Goal: Information Seeking & Learning: Learn about a topic

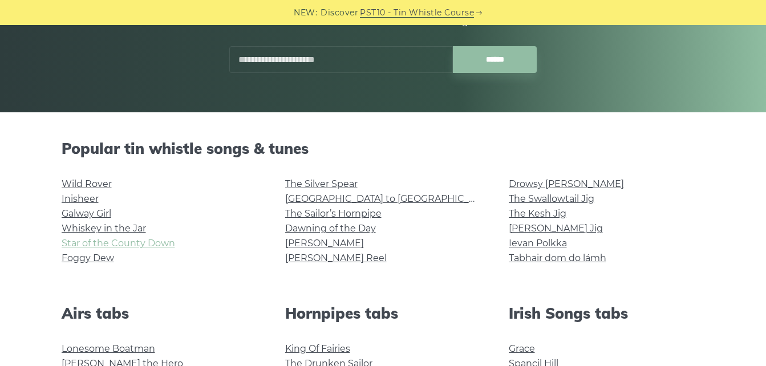
scroll to position [228, 0]
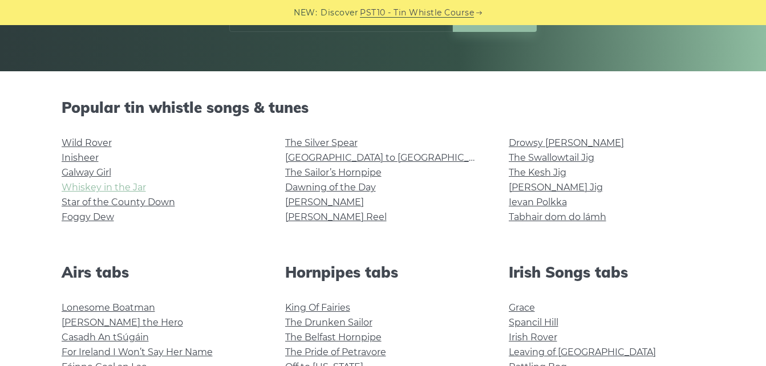
click at [71, 183] on link "Whiskey in the Jar" at bounding box center [104, 187] width 84 height 11
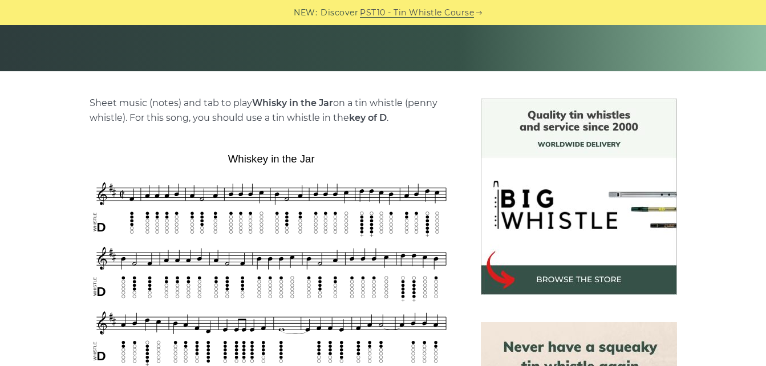
scroll to position [456, 0]
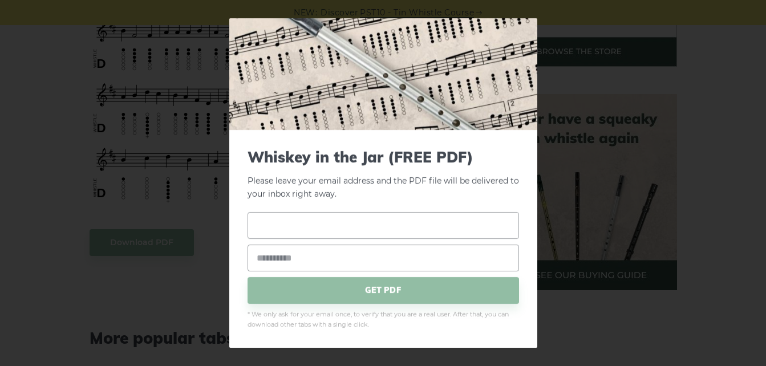
click at [330, 225] on input "text" at bounding box center [382, 225] width 271 height 27
type input "******"
click at [291, 257] on input "email" at bounding box center [382, 258] width 271 height 27
type input "*"
click at [288, 228] on input "******" at bounding box center [382, 225] width 271 height 27
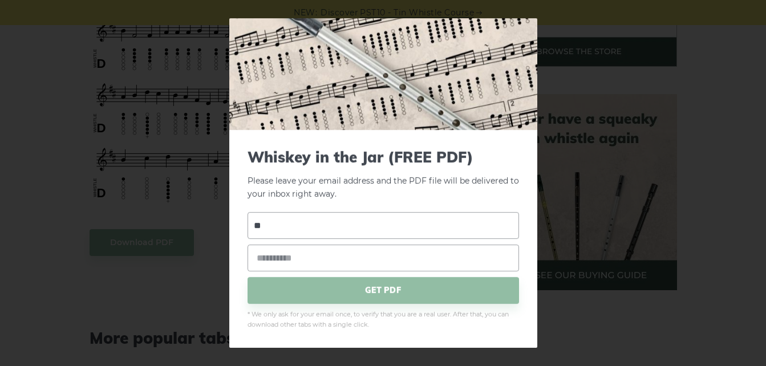
type input "*"
click at [185, 305] on div "× Whiskey in the Jar (FREE PDF) Please leave your email address and the PDF fil…" at bounding box center [383, 183] width 766 height 366
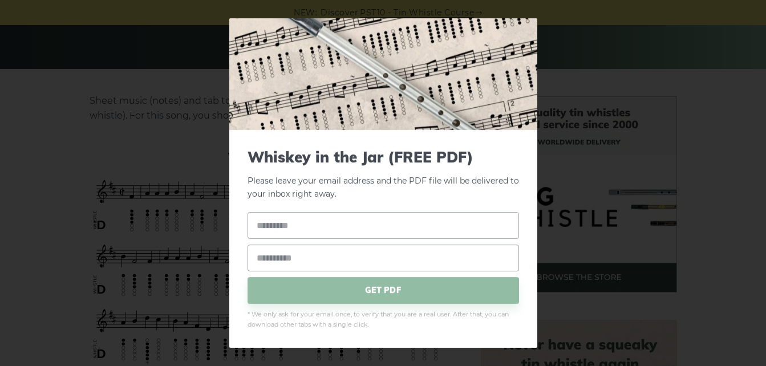
scroll to position [171, 0]
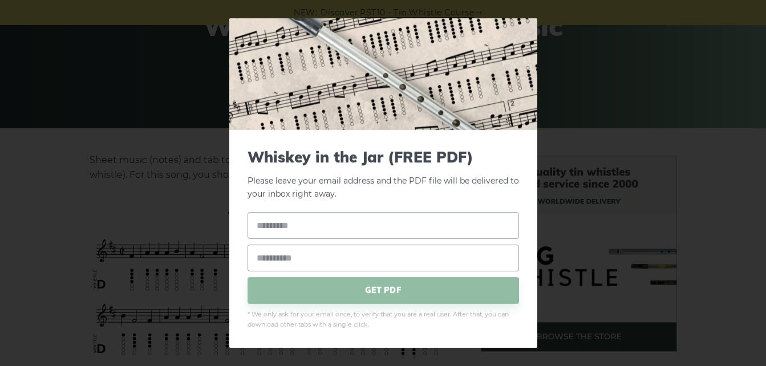
click at [537, 305] on div "× Whiskey in the Jar (FREE PDF) Please leave your email address and the PDF fil…" at bounding box center [383, 183] width 766 height 366
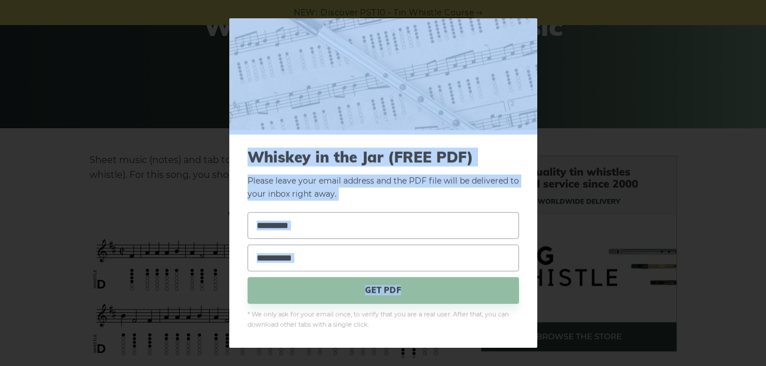
drag, startPoint x: 526, startPoint y: 299, endPoint x: 559, endPoint y: 105, distance: 196.8
click at [559, 105] on div "× Whiskey in the Jar (FREE PDF) Please leave your email address and the PDF fil…" at bounding box center [383, 183] width 766 height 366
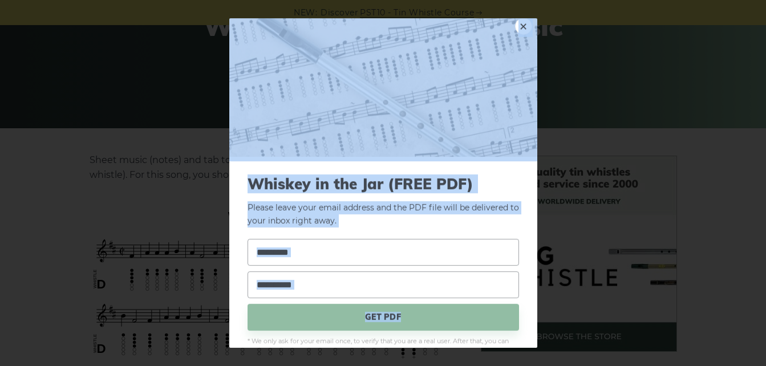
scroll to position [0, 0]
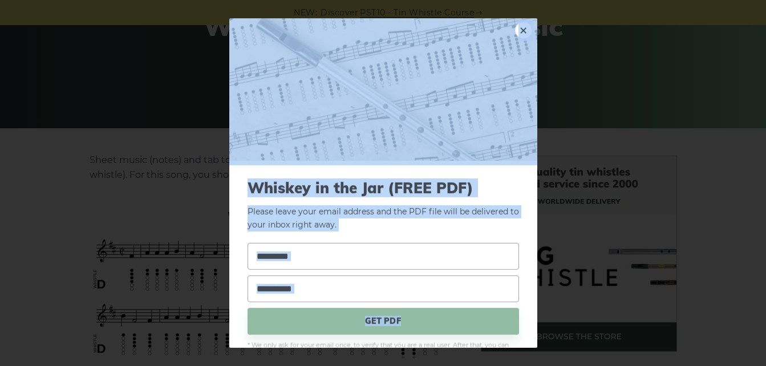
click at [515, 29] on link "×" at bounding box center [523, 30] width 17 height 17
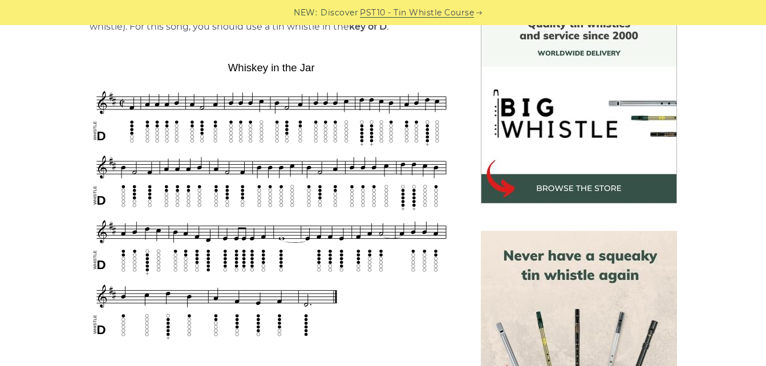
scroll to position [342, 0]
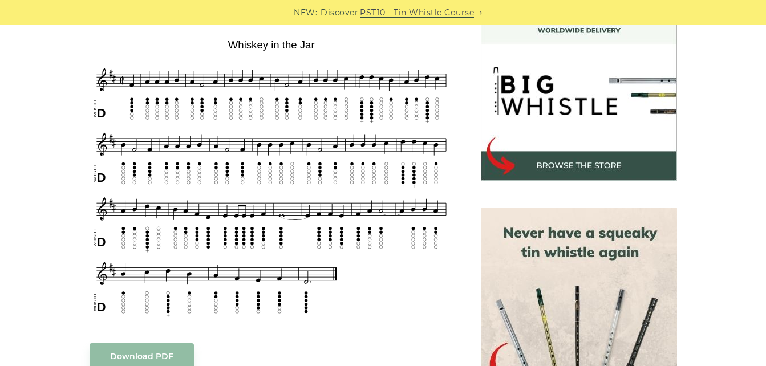
drag, startPoint x: 66, startPoint y: 54, endPoint x: 393, endPoint y: 71, distance: 327.2
click at [393, 71] on div "Sheet music (notes) and tab to play Whisky in the Jar on a tin whistle (penny w…" at bounding box center [383, 366] width 671 height 763
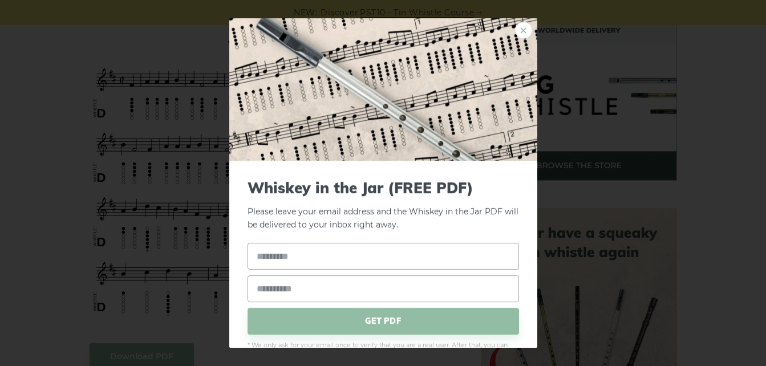
click at [515, 33] on link "×" at bounding box center [523, 30] width 17 height 17
drag, startPoint x: 267, startPoint y: 99, endPoint x: 515, endPoint y: 30, distance: 256.9
click at [515, 30] on link "×" at bounding box center [523, 30] width 17 height 17
drag, startPoint x: 149, startPoint y: 118, endPoint x: 517, endPoint y: 28, distance: 378.7
click at [517, 28] on link "×" at bounding box center [523, 30] width 17 height 17
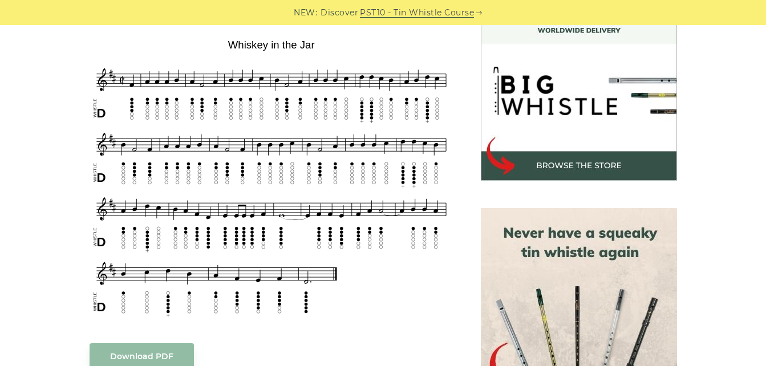
click at [50, 94] on div "Sheet music (notes) and tab to play Whisky in the Jar on a tin whistle (penny w…" at bounding box center [383, 366] width 671 height 763
click at [28, 136] on div "Sheet music (notes) and tab to play Whisky in the Jar on a tin whistle (penny w…" at bounding box center [383, 366] width 766 height 763
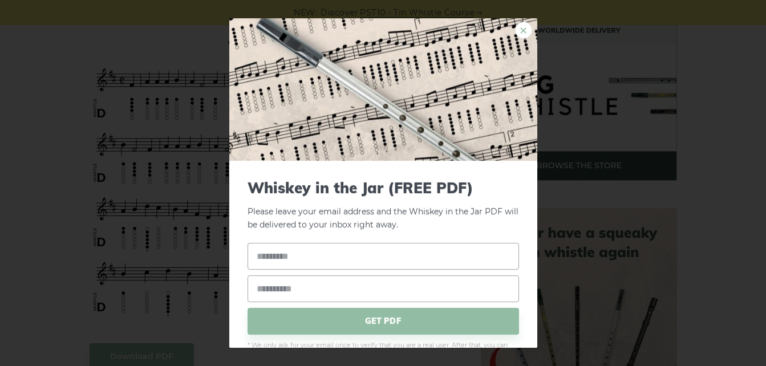
click at [515, 31] on link "×" at bounding box center [523, 30] width 17 height 17
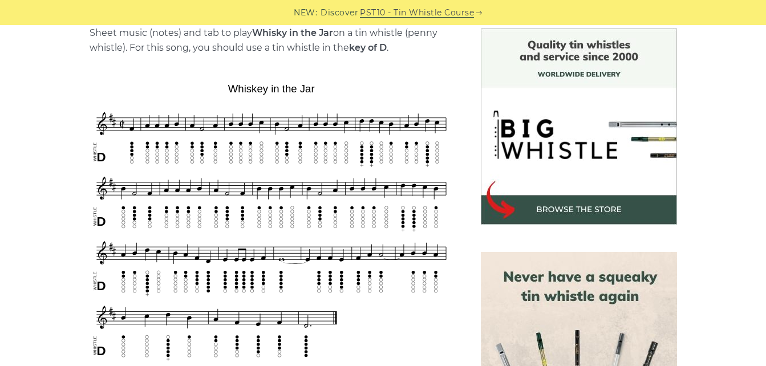
scroll to position [285, 0]
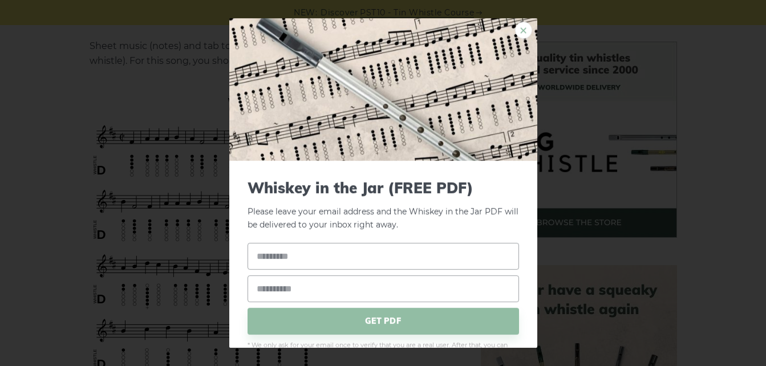
click at [515, 31] on link "×" at bounding box center [523, 30] width 17 height 17
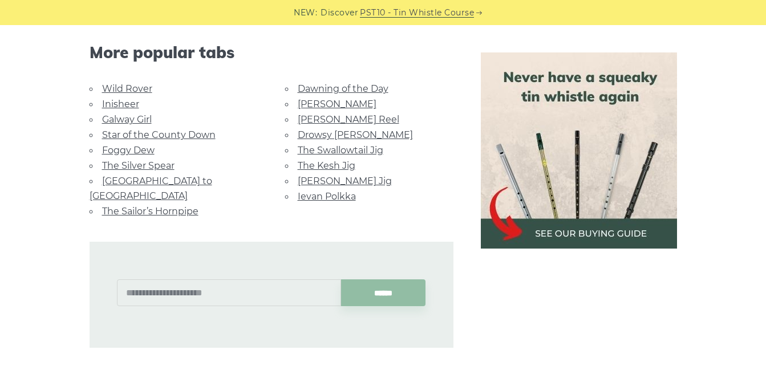
scroll to position [741, 0]
click at [320, 87] on link "Dawning of the Day" at bounding box center [343, 89] width 91 height 11
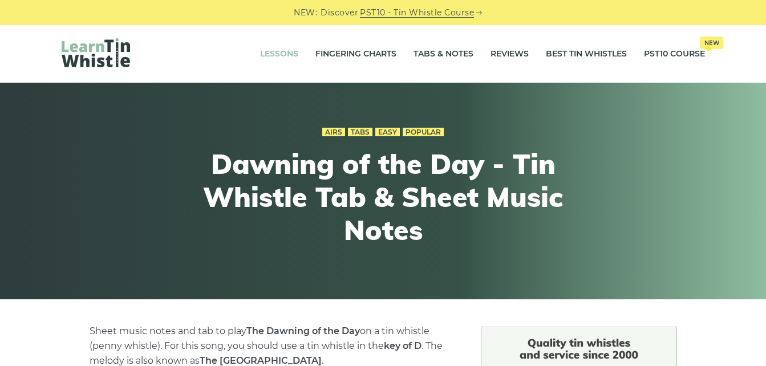
click at [267, 52] on link "Lessons" at bounding box center [279, 54] width 38 height 29
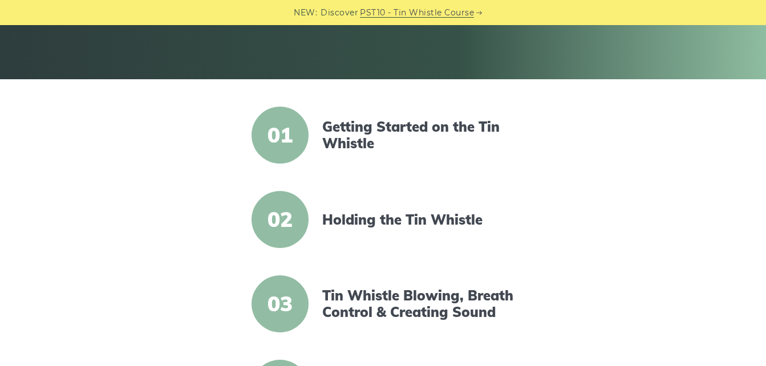
scroll to position [228, 0]
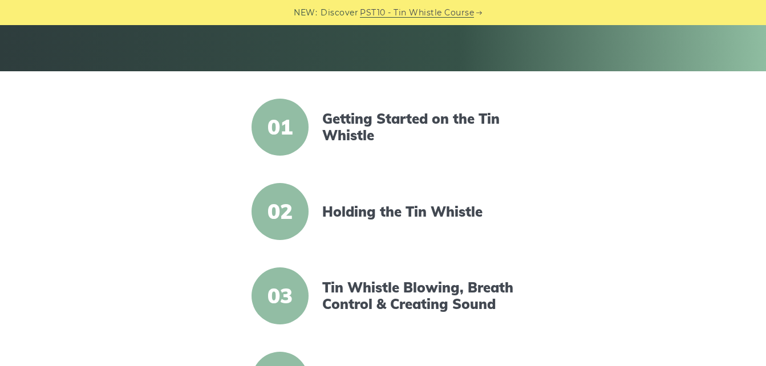
click at [283, 116] on span "01" at bounding box center [279, 127] width 57 height 57
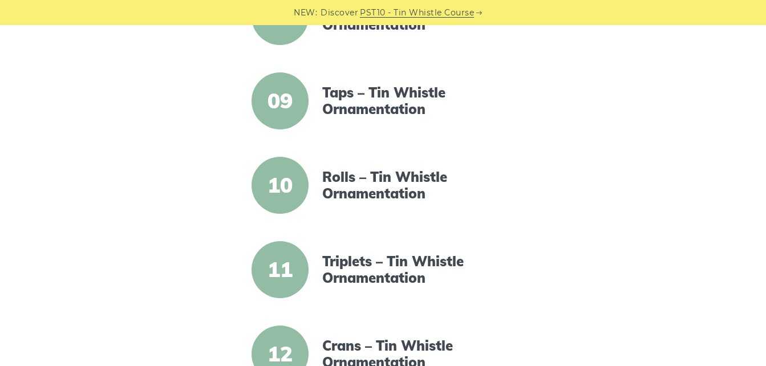
scroll to position [798, 0]
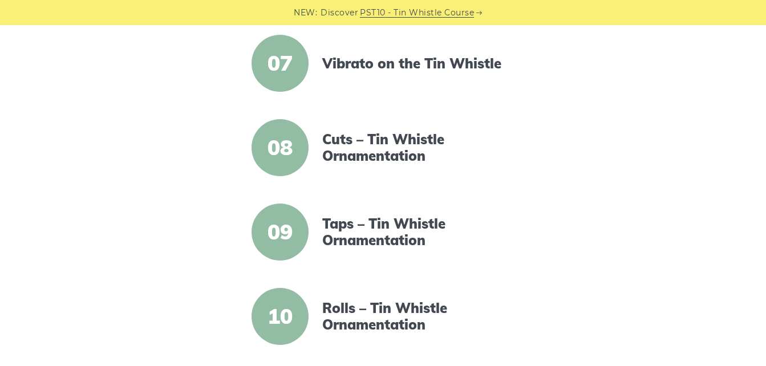
click at [286, 150] on span "08" at bounding box center [279, 147] width 57 height 57
click at [356, 144] on link "Cuts – Tin Whistle Ornamentation" at bounding box center [420, 147] width 196 height 33
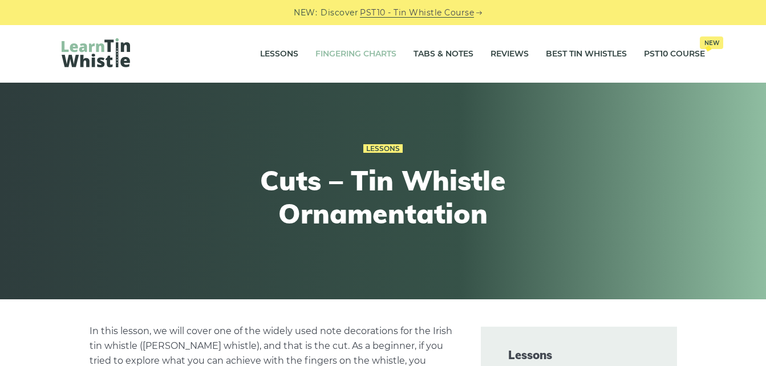
click at [360, 53] on link "Fingering Charts" at bounding box center [355, 54] width 81 height 29
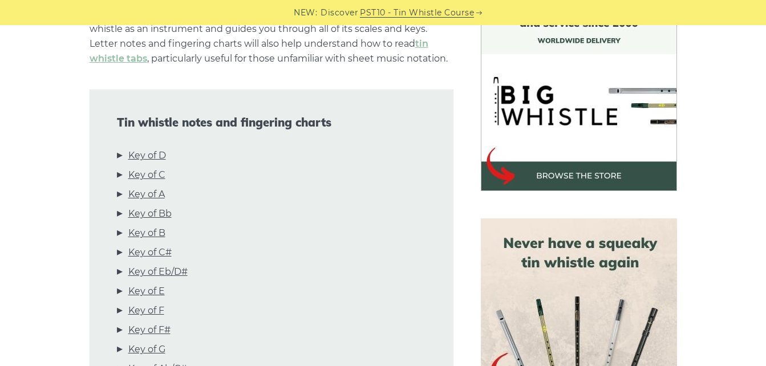
scroll to position [342, 0]
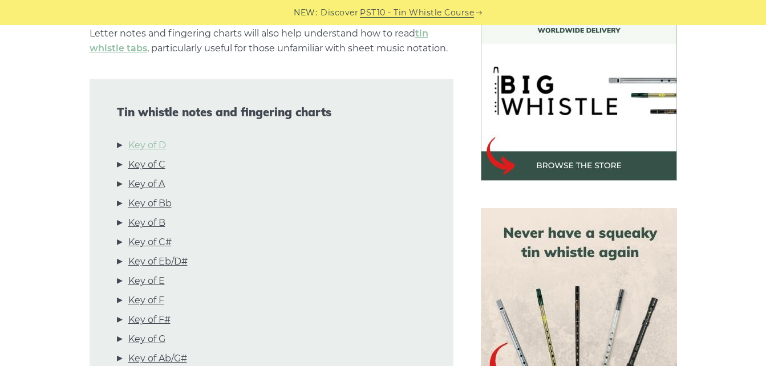
click at [159, 143] on link "Key of D" at bounding box center [147, 145] width 38 height 15
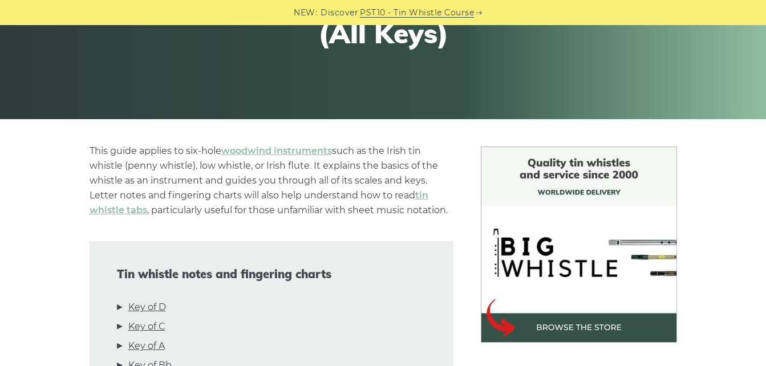
scroll to position [0, 0]
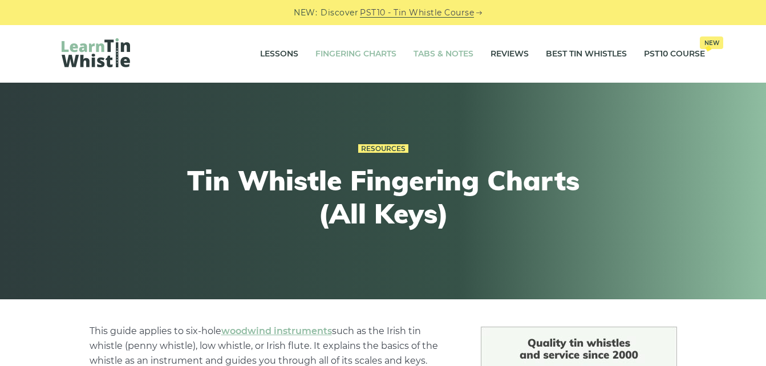
click at [439, 52] on link "Tabs & Notes" at bounding box center [443, 54] width 60 height 29
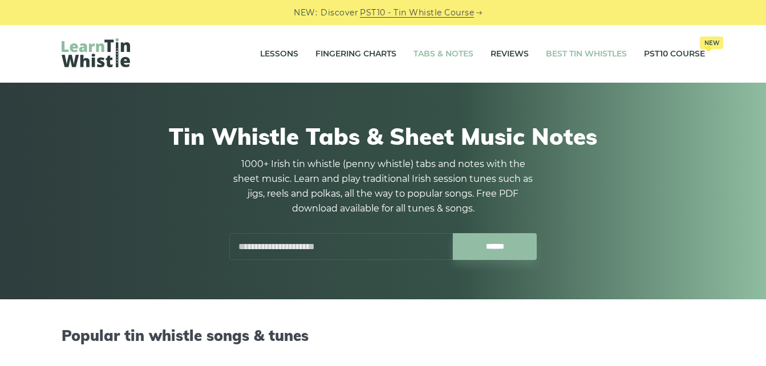
click at [613, 48] on link "Best Tin Whistles" at bounding box center [586, 54] width 81 height 29
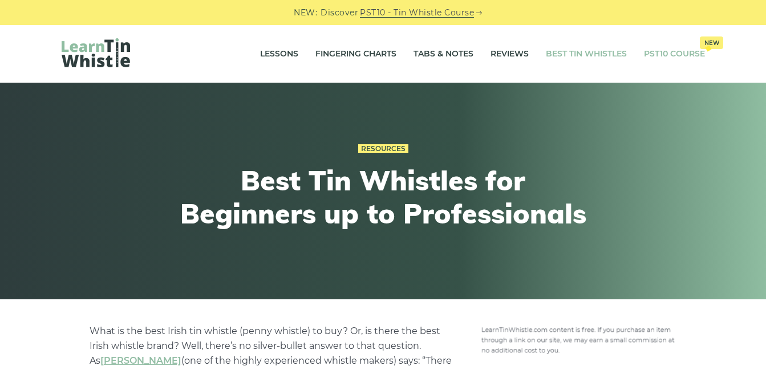
click at [671, 52] on link "PST10 Course New" at bounding box center [674, 54] width 61 height 29
click at [444, 54] on link "Tabs & Notes" at bounding box center [443, 54] width 60 height 29
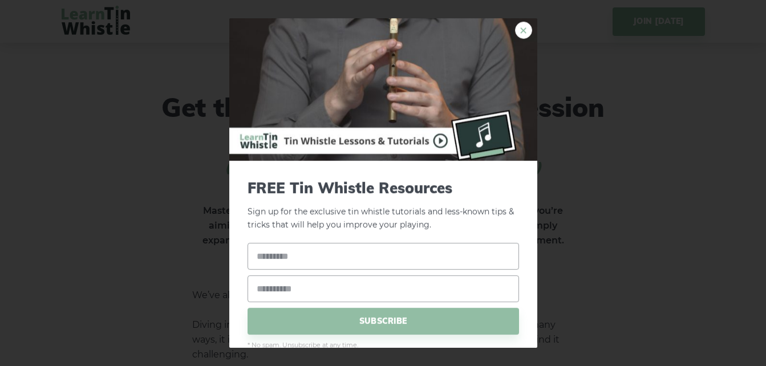
click at [518, 30] on link "×" at bounding box center [523, 30] width 17 height 17
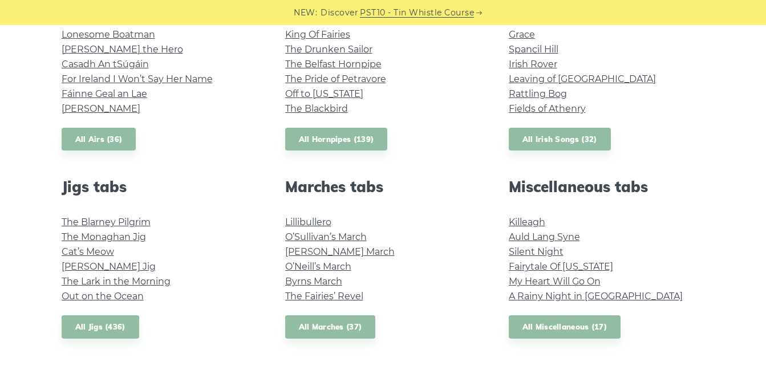
scroll to position [513, 0]
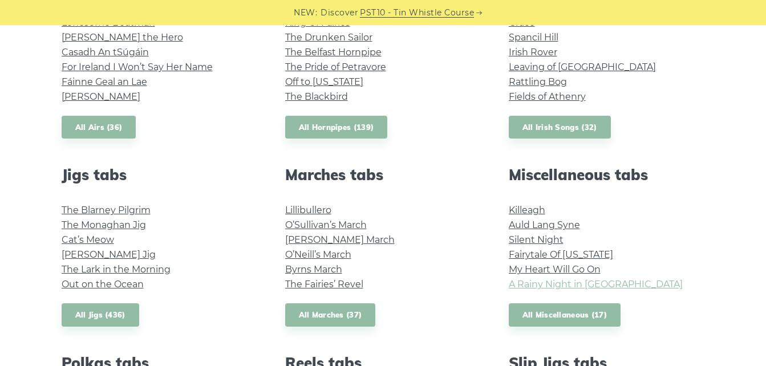
click at [550, 285] on link "A Rainy Night in Soho" at bounding box center [596, 284] width 174 height 11
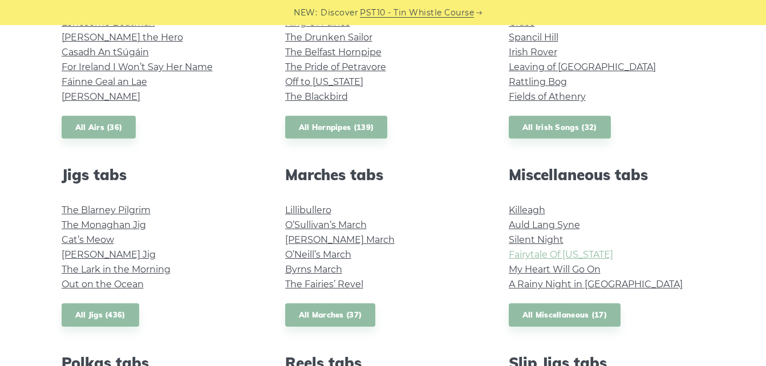
click at [543, 252] on link "Fairytale Of New York" at bounding box center [561, 254] width 104 height 11
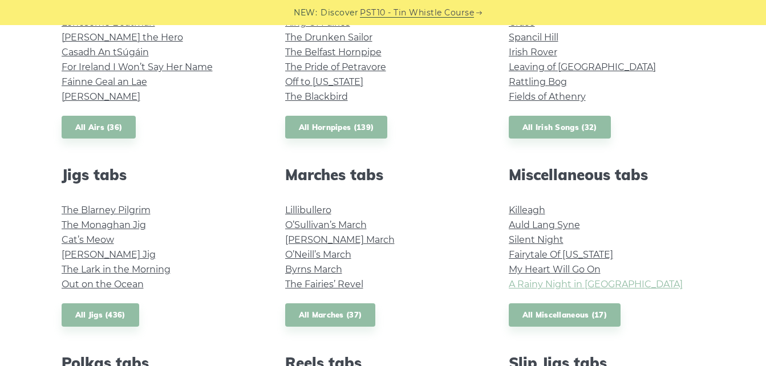
click at [524, 285] on link "A Rainy Night in Soho" at bounding box center [596, 284] width 174 height 11
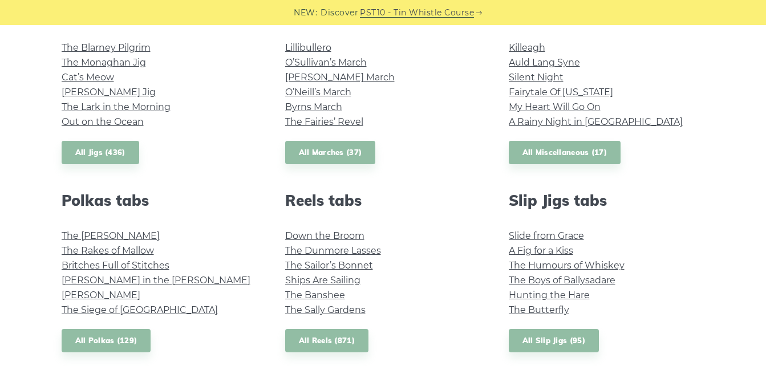
scroll to position [741, 0]
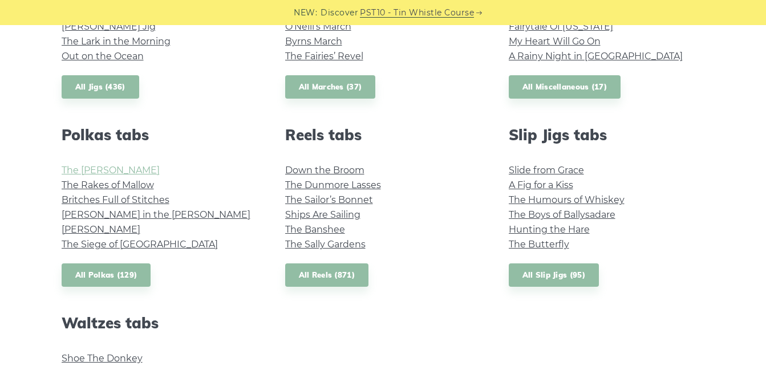
click at [100, 167] on link "The Kerry Polka" at bounding box center [111, 170] width 98 height 11
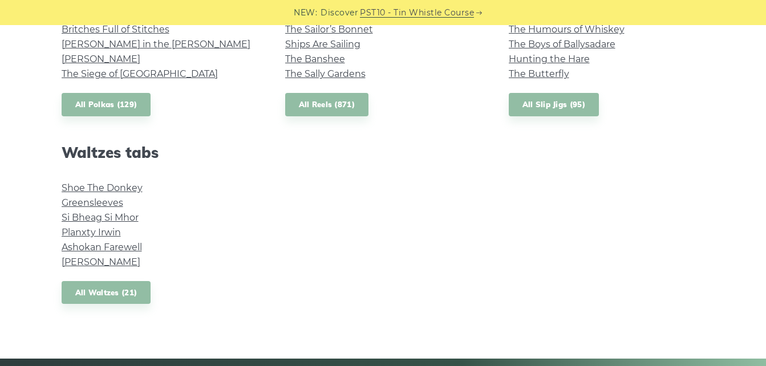
scroll to position [912, 0]
click at [95, 261] on link "Margaret’s Waltz" at bounding box center [101, 261] width 79 height 11
click at [94, 201] on link "Greensleeves" at bounding box center [93, 202] width 62 height 11
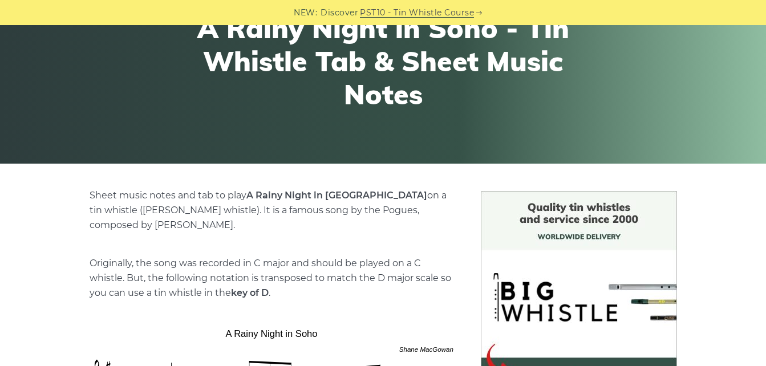
scroll to position [57, 0]
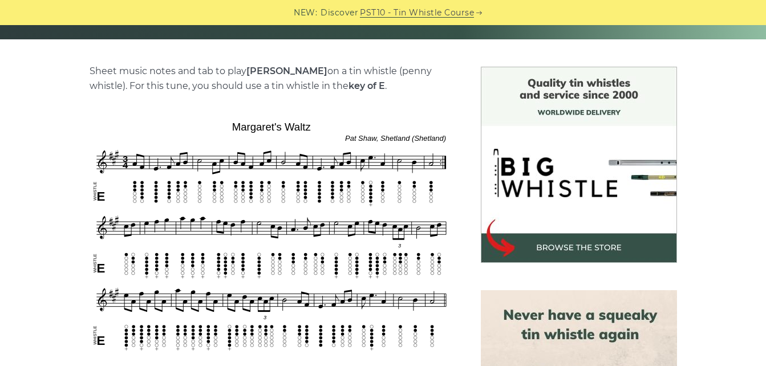
scroll to position [285, 0]
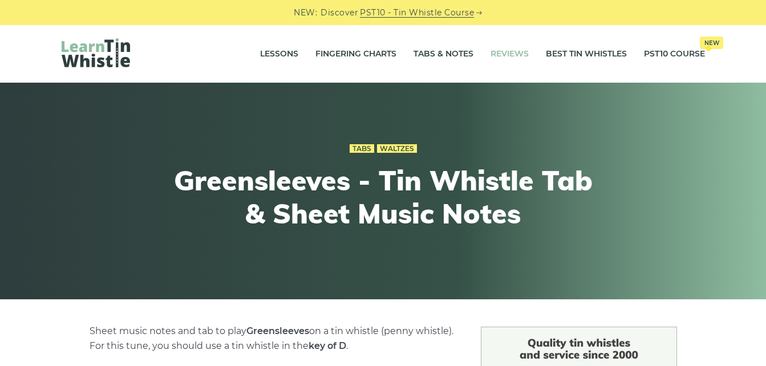
click at [519, 53] on link "Reviews" at bounding box center [509, 54] width 38 height 29
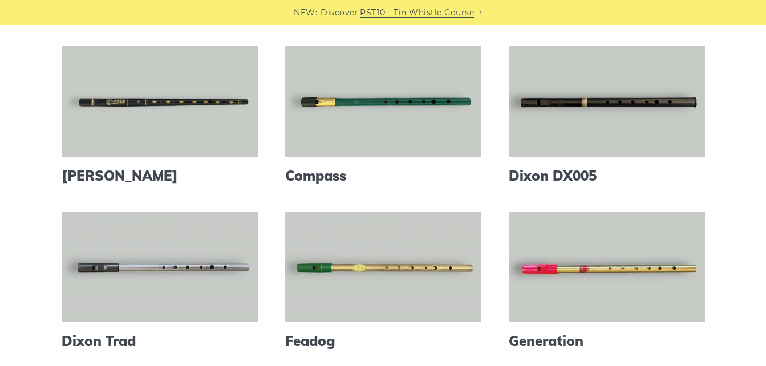
scroll to position [285, 0]
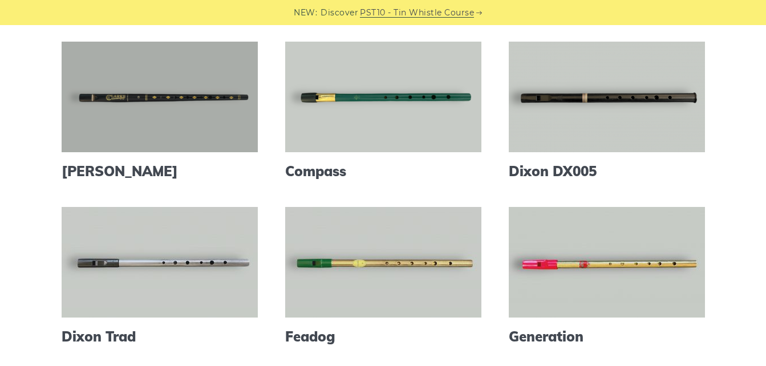
click at [150, 104] on link at bounding box center [160, 97] width 196 height 111
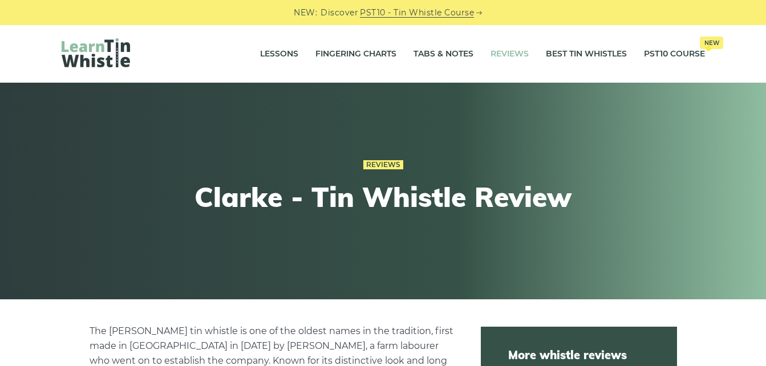
click at [500, 50] on link "Reviews" at bounding box center [509, 54] width 38 height 29
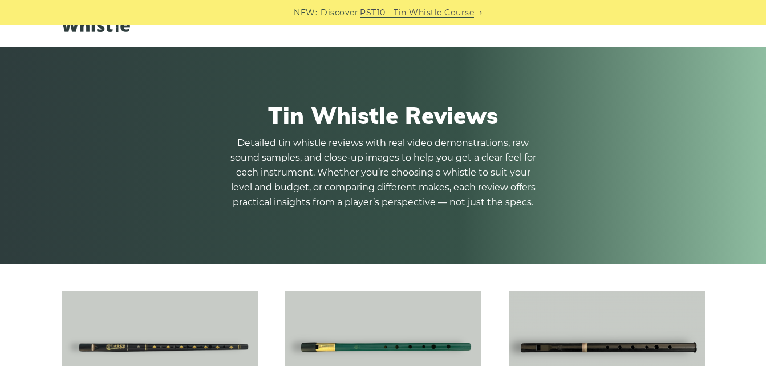
scroll to position [228, 0]
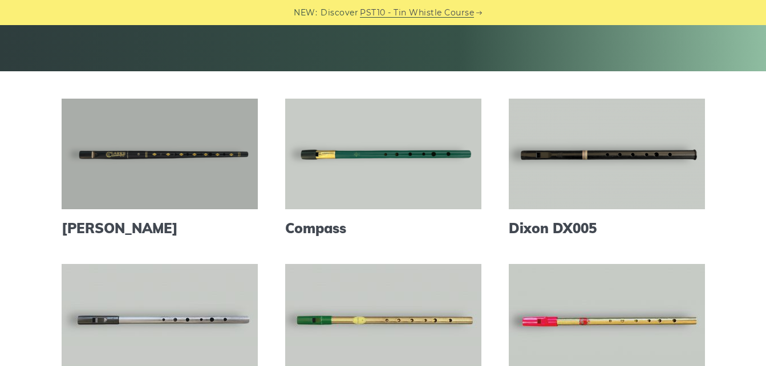
click at [172, 172] on link at bounding box center [160, 154] width 196 height 111
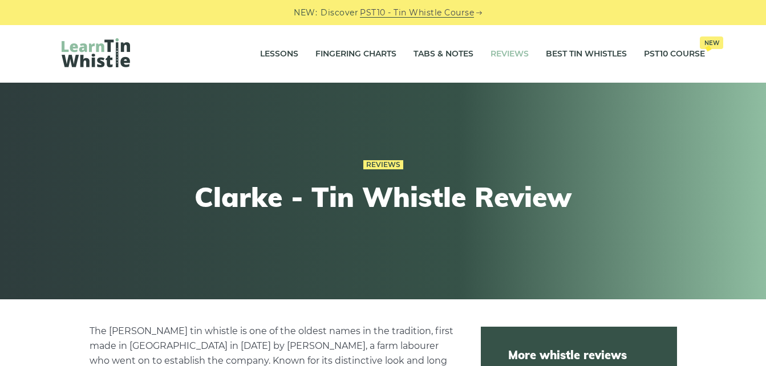
click at [520, 52] on link "Reviews" at bounding box center [509, 54] width 38 height 29
